Goal: Transaction & Acquisition: Purchase product/service

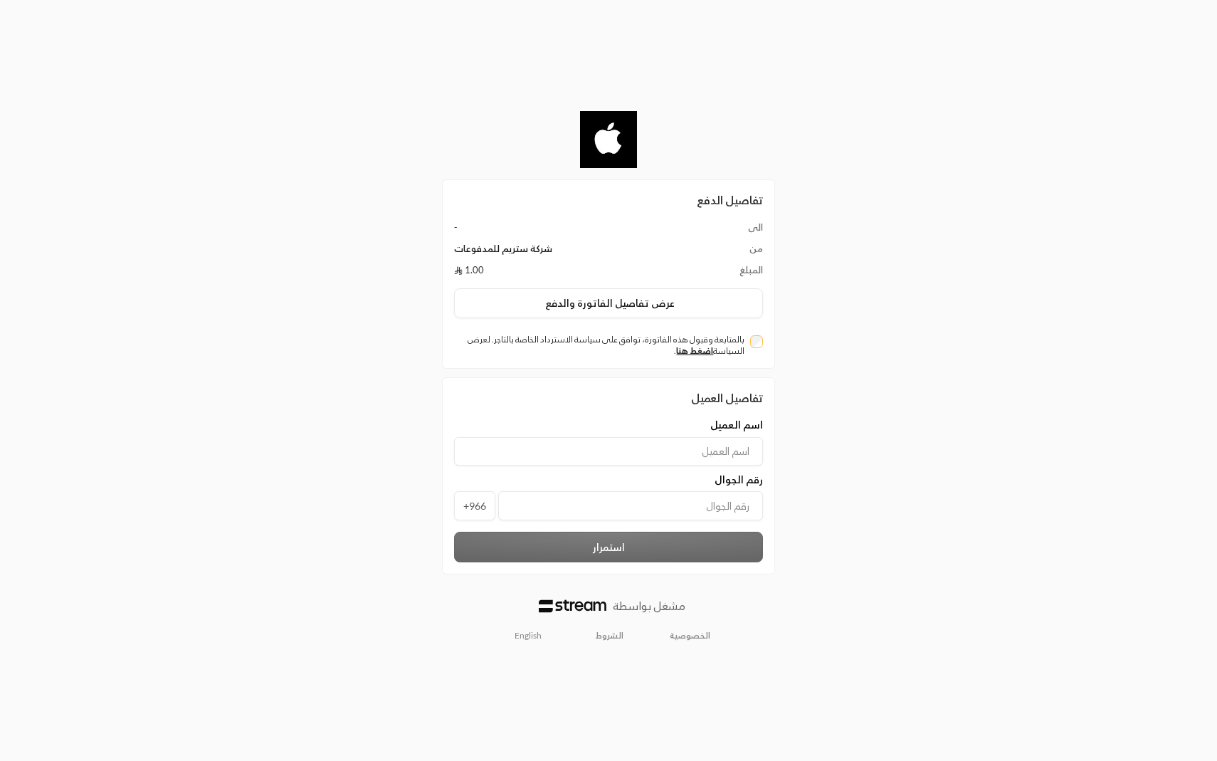
click at [756, 350] on div "بالمتابعة وقبول هذه الفاتورة، توافق على سياسة الاسترداد الخاصة بالتاجر. لعرض ال…" at bounding box center [608, 345] width 309 height 23
click at [725, 453] on input at bounding box center [608, 451] width 309 height 28
type input "[PERSON_NAME]"
click at [644, 513] on input "tel" at bounding box center [630, 505] width 265 height 29
click at [673, 553] on div "استمرار" at bounding box center [608, 547] width 323 height 31
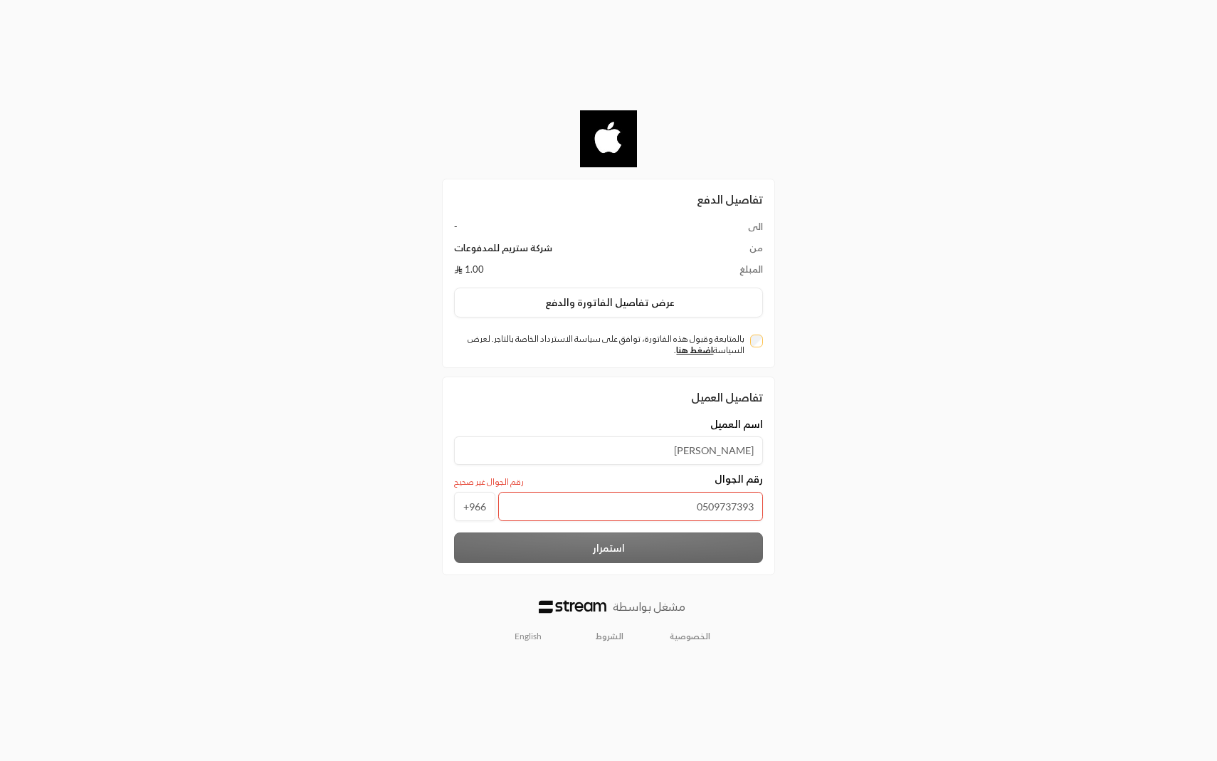
click at [700, 504] on input "0509737393" at bounding box center [630, 506] width 265 height 29
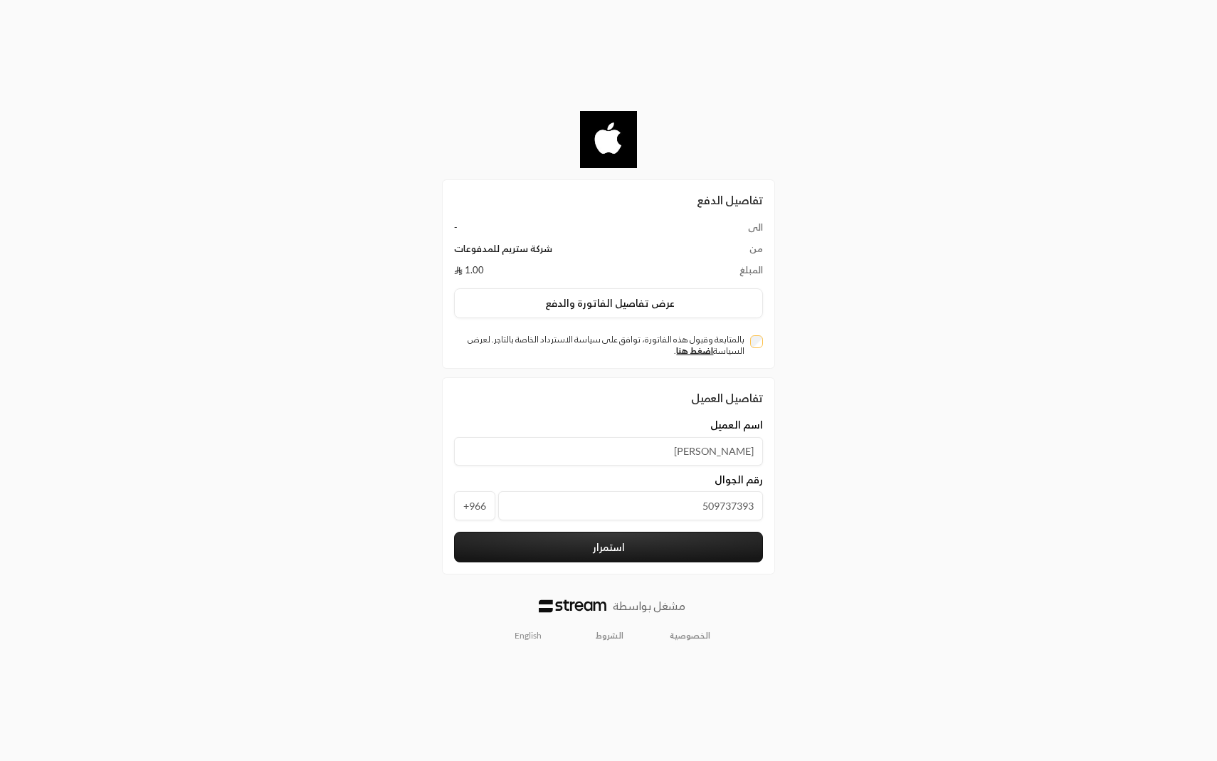
type input "509737393"
click at [698, 539] on button "استمرار" at bounding box center [608, 547] width 309 height 31
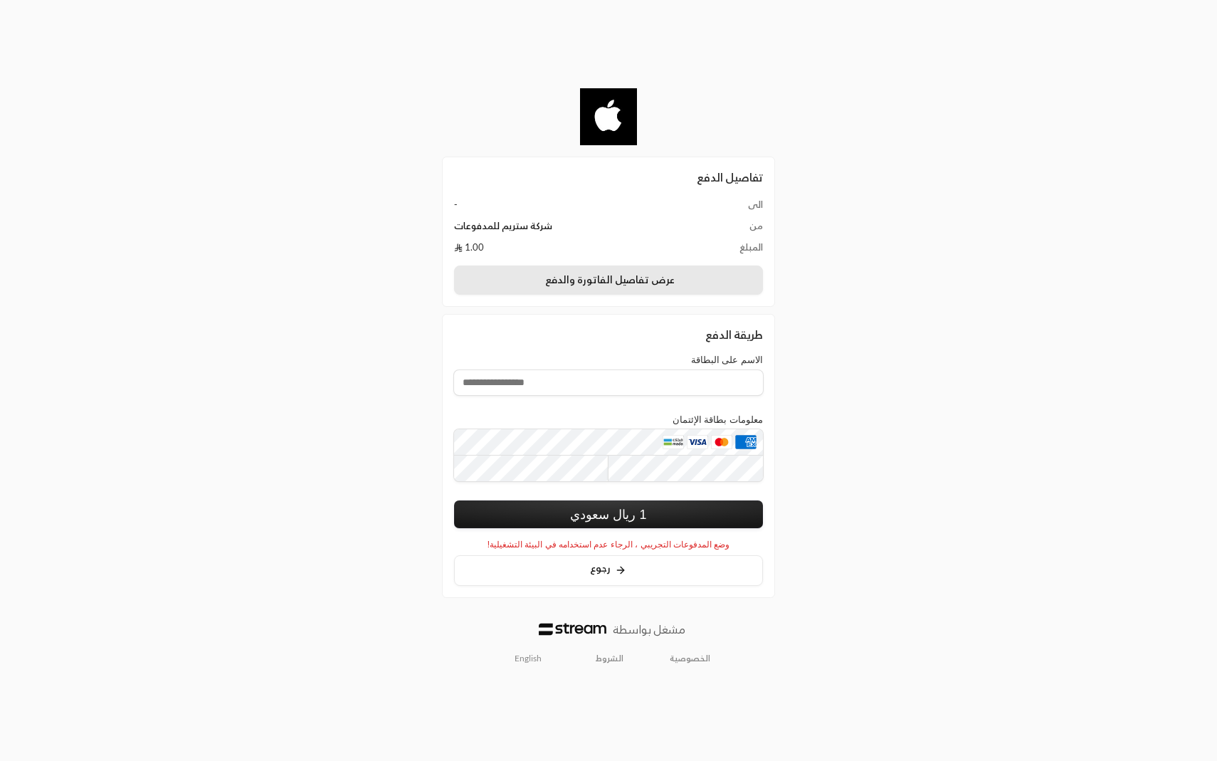
click at [685, 280] on button "عرض تفاصيل الفاتورة والدفع" at bounding box center [608, 280] width 309 height 30
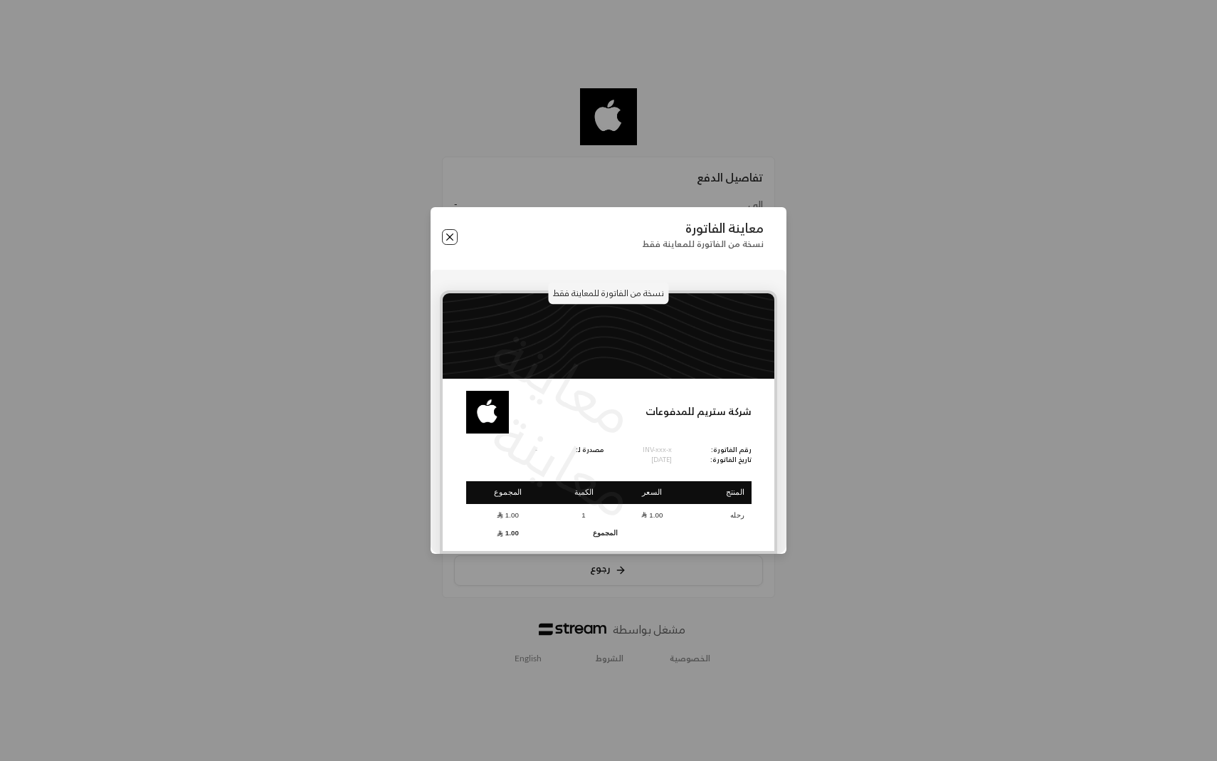
click at [453, 234] on button "Close" at bounding box center [450, 237] width 16 height 16
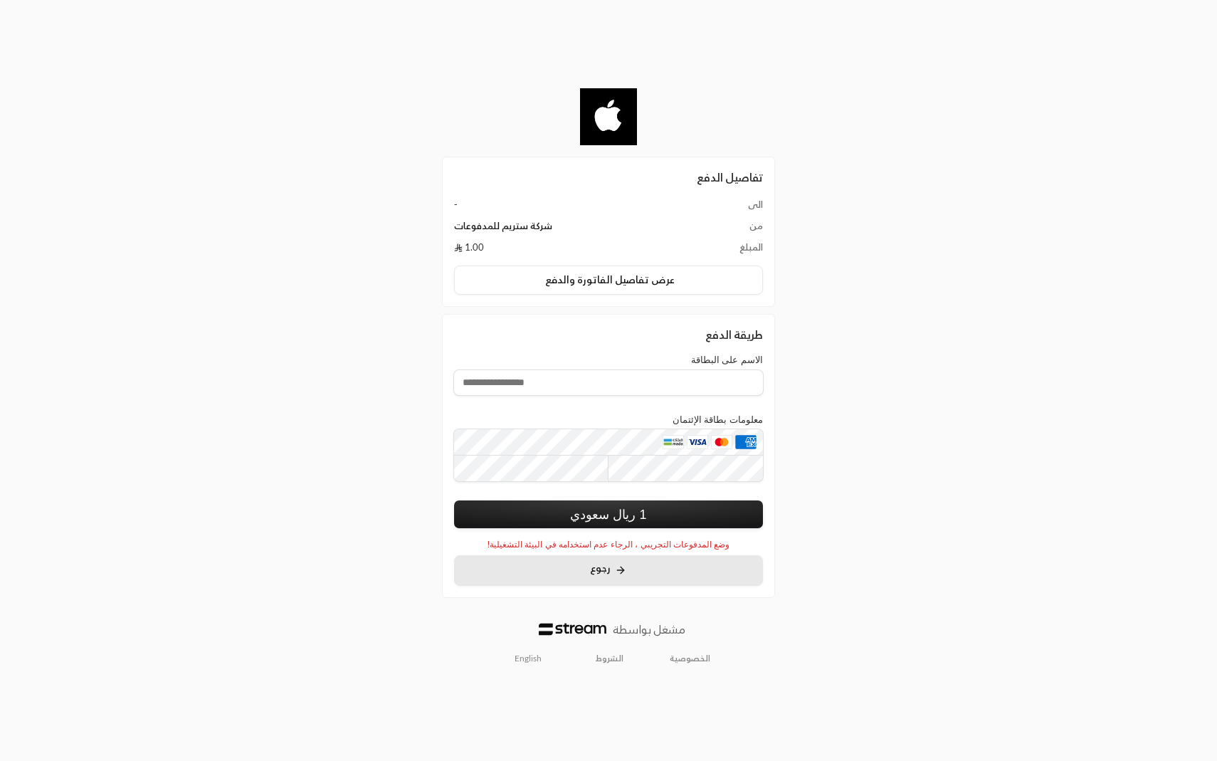
click at [598, 569] on span "رجوع" at bounding box center [600, 567] width 21 height 12
